Goal: Task Accomplishment & Management: Manage account settings

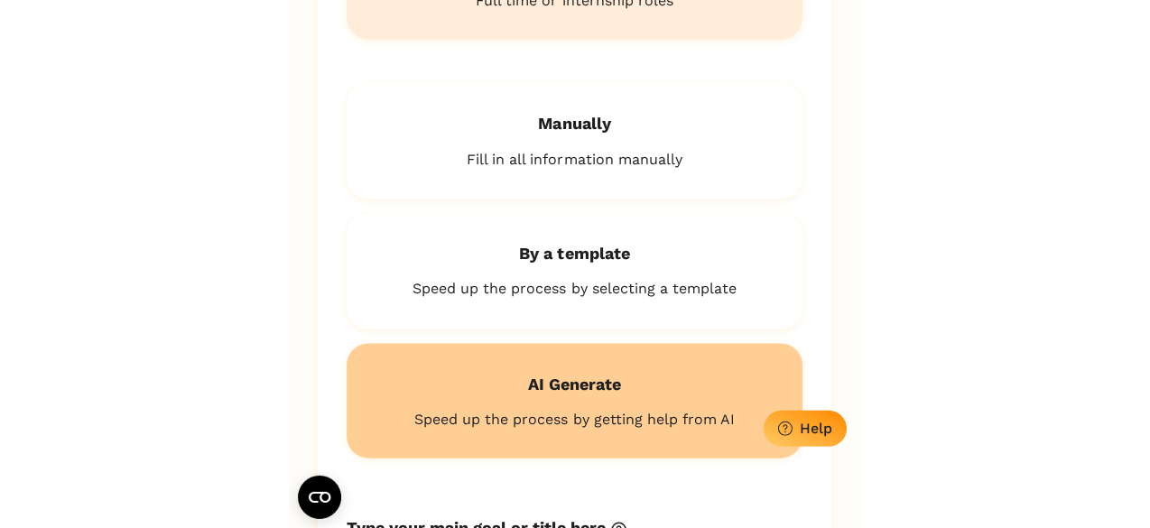
scroll to position [426, 0]
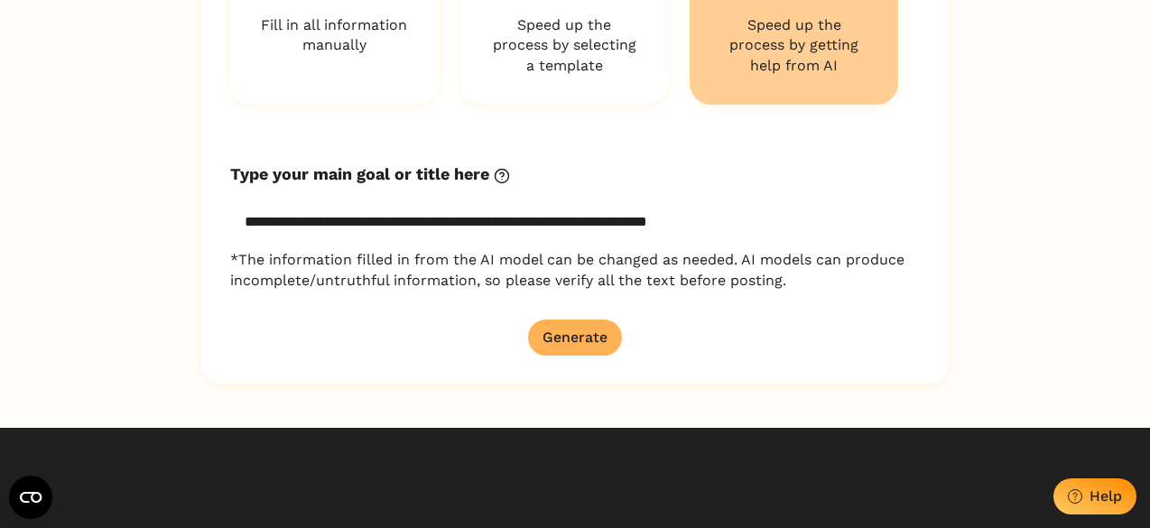
click at [561, 339] on div "Generate" at bounding box center [574, 336] width 65 height 17
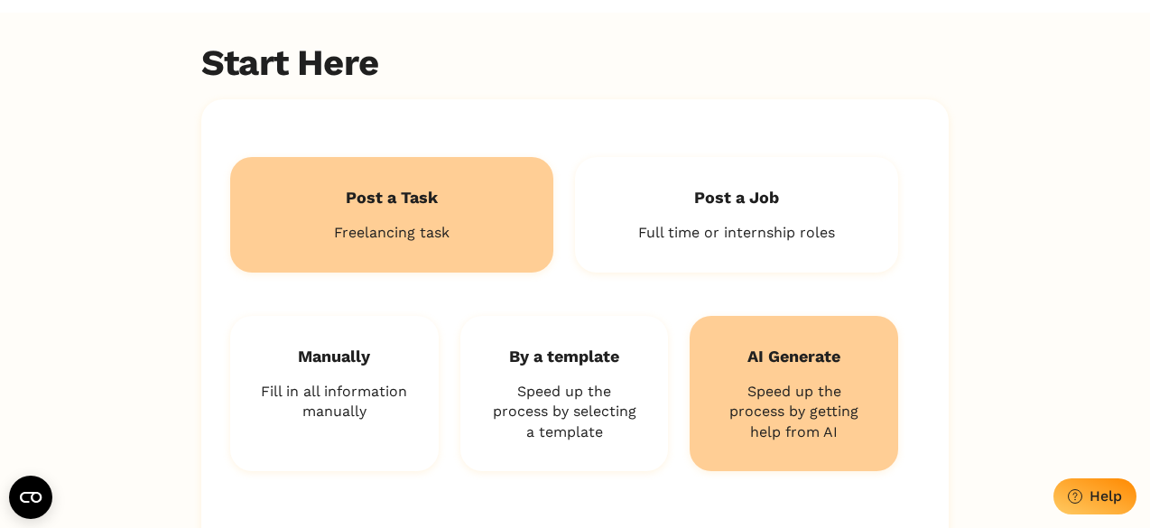
scroll to position [0, 0]
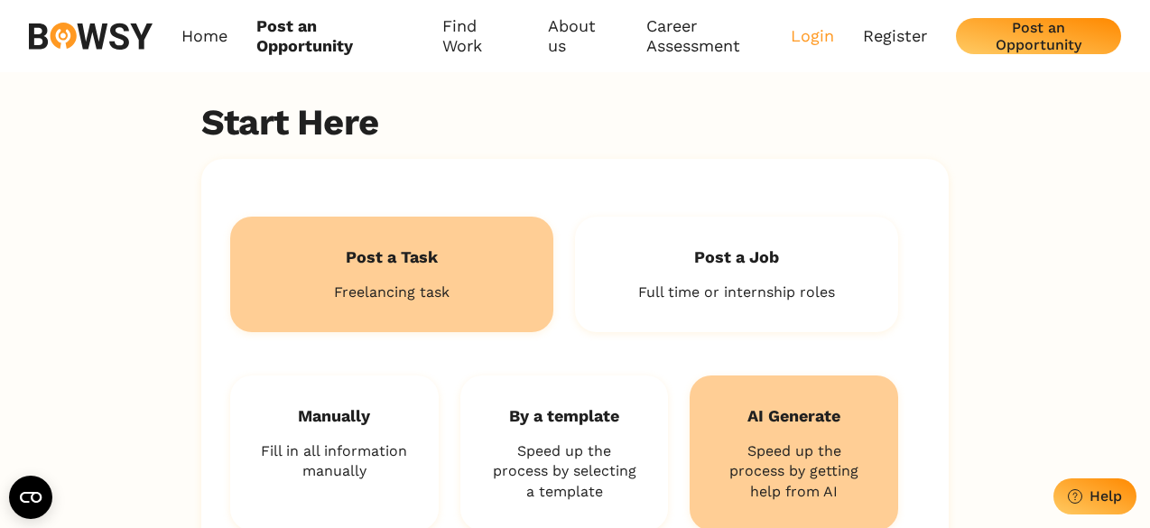
click at [569, 31] on link "Login" at bounding box center [811, 36] width 43 height 20
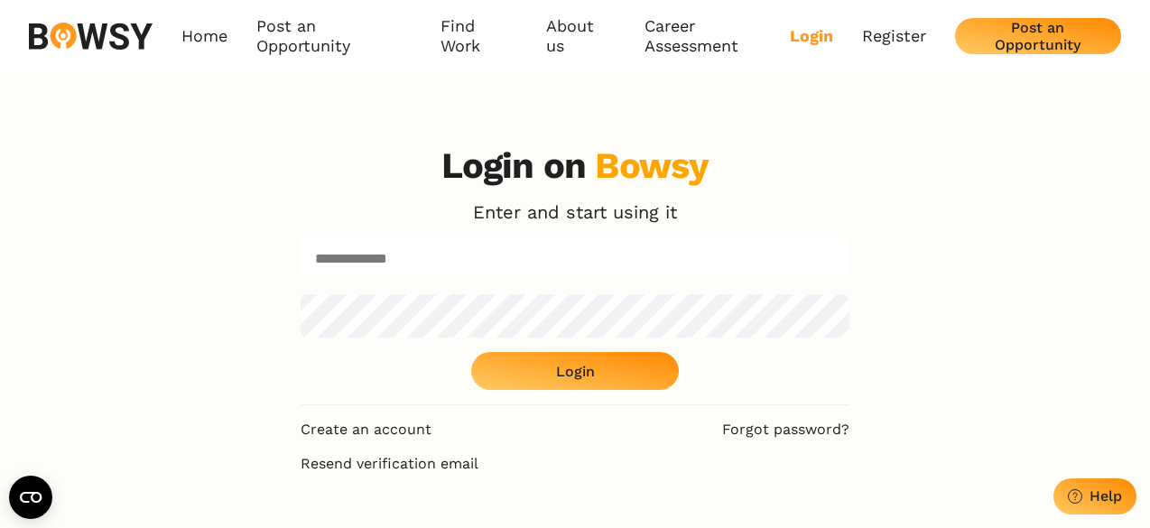
type input "**********"
click at [569, 365] on div "Login" at bounding box center [575, 371] width 39 height 17
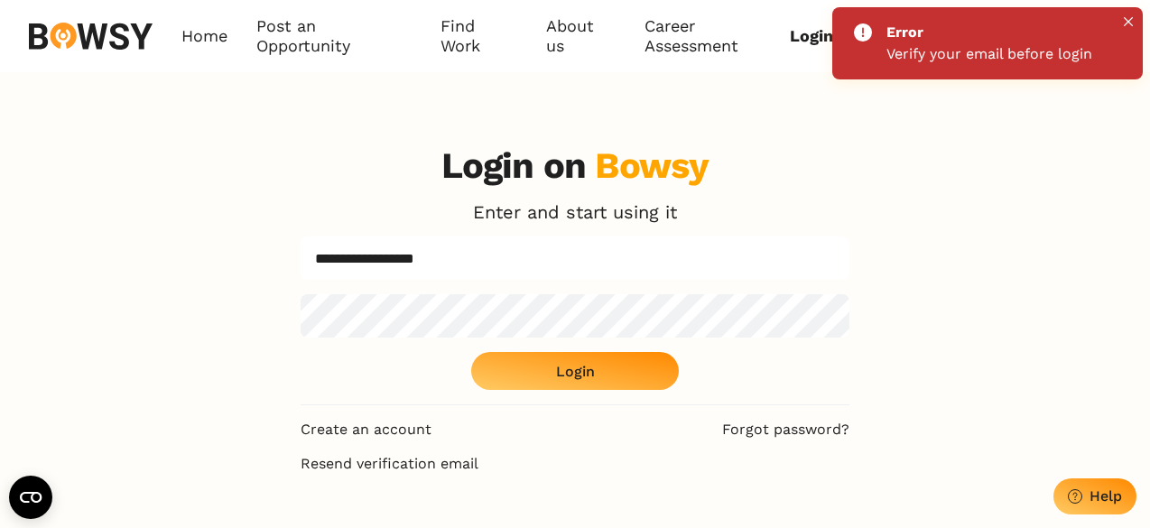
click at [569, 369] on button "Login" at bounding box center [575, 371] width 208 height 38
click at [569, 497] on div "Help" at bounding box center [1105, 495] width 32 height 17
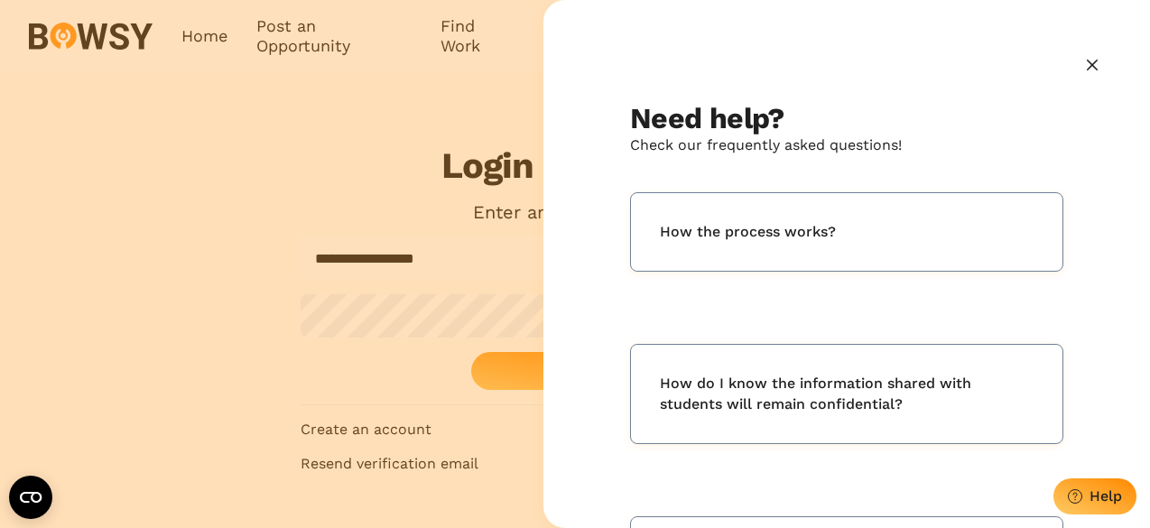
click at [529, 445] on div "Need help? Check our frequently asked questions! How the process works? How do …" at bounding box center [575, 264] width 1150 height 528
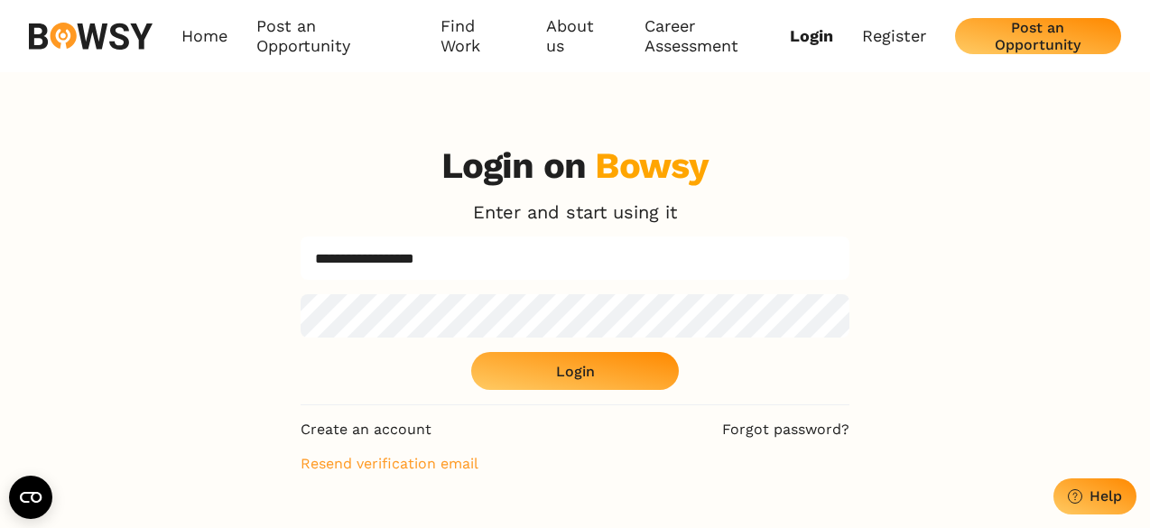
click at [425, 456] on link "Resend verification email" at bounding box center [574, 464] width 549 height 20
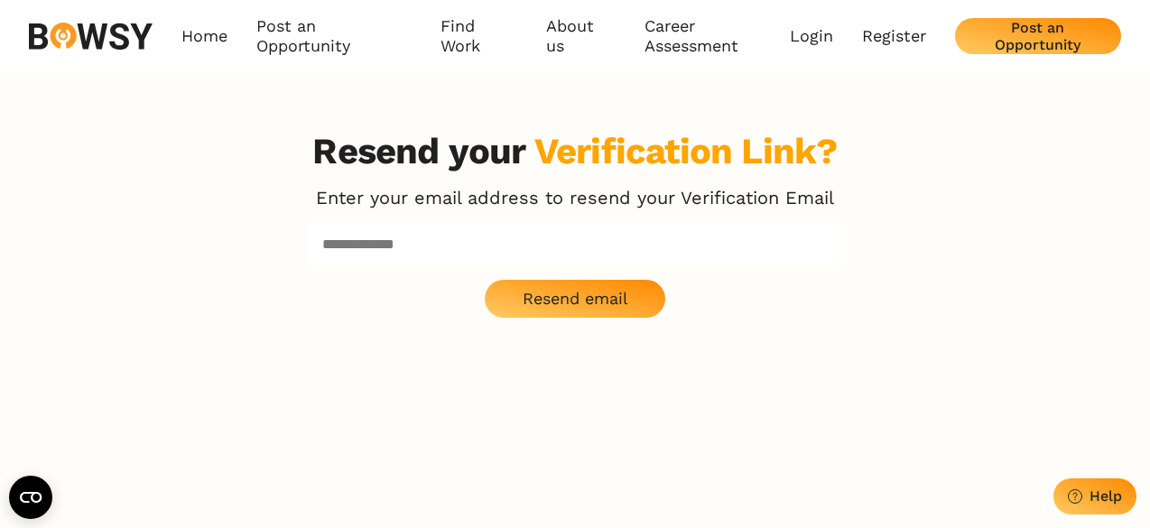
click at [452, 253] on input at bounding box center [575, 243] width 534 height 43
click at [569, 302] on p "Resend email" at bounding box center [575, 299] width 106 height 20
click at [511, 252] on input "**********" at bounding box center [575, 243] width 534 height 43
type input "*"
type input "**********"
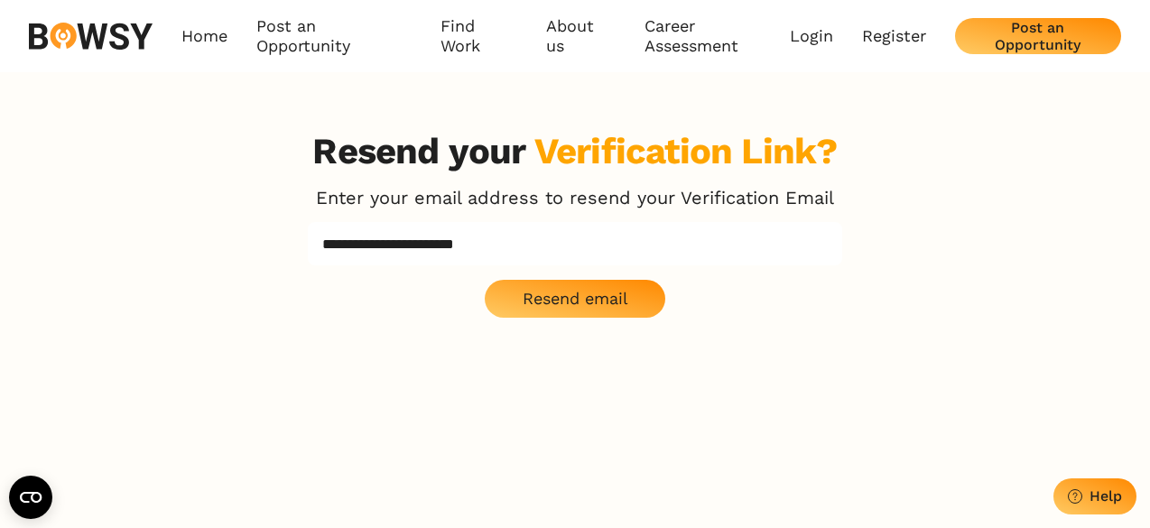
click at [569, 302] on p "Resend email" at bounding box center [575, 299] width 106 height 20
